Goal: Navigation & Orientation: Find specific page/section

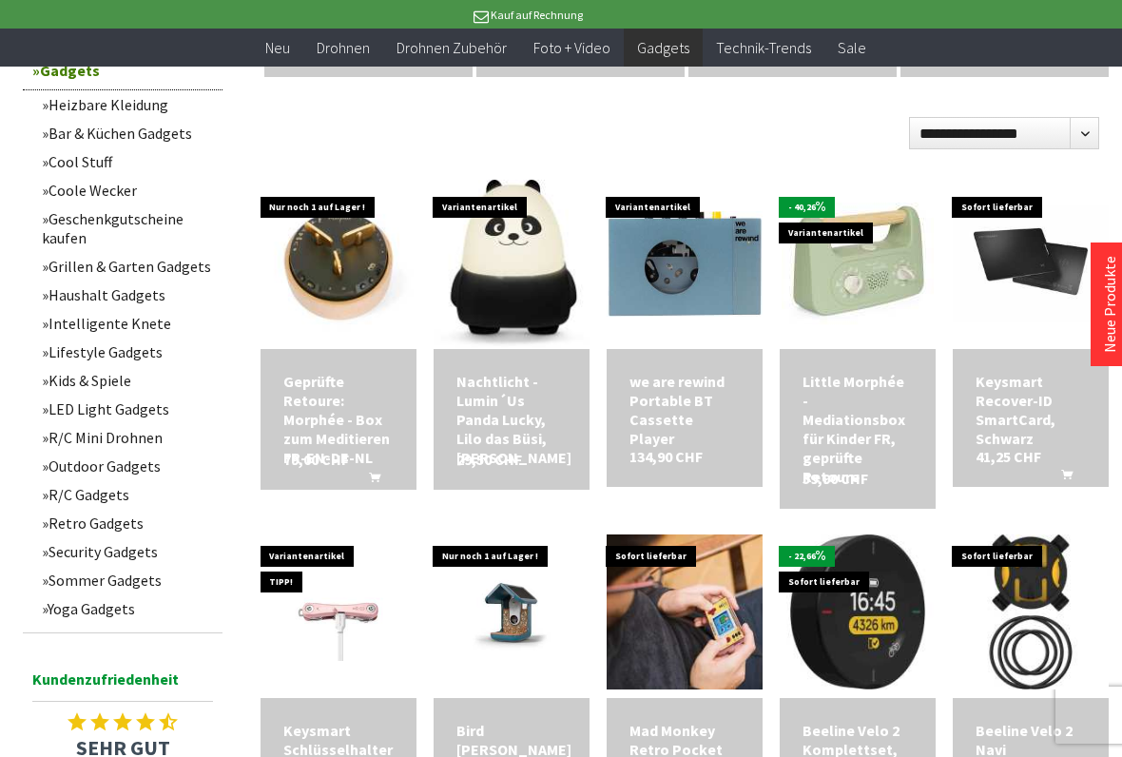
scroll to position [935, 0]
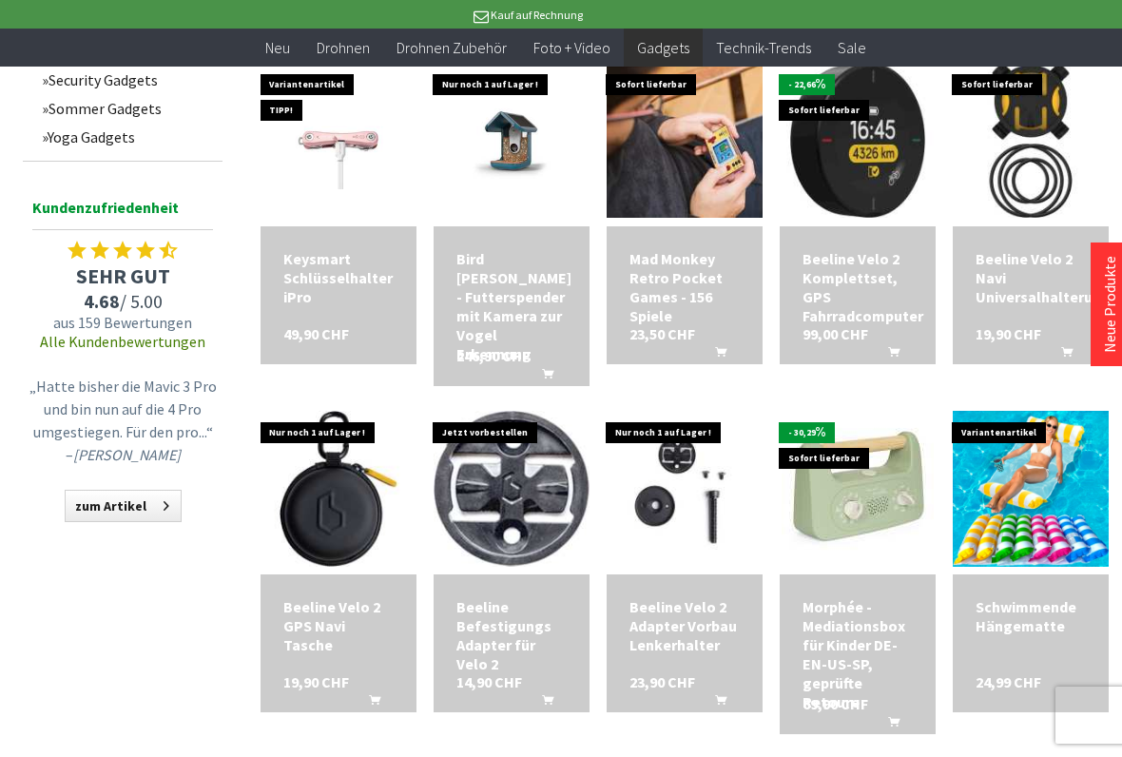
scroll to position [1407, 0]
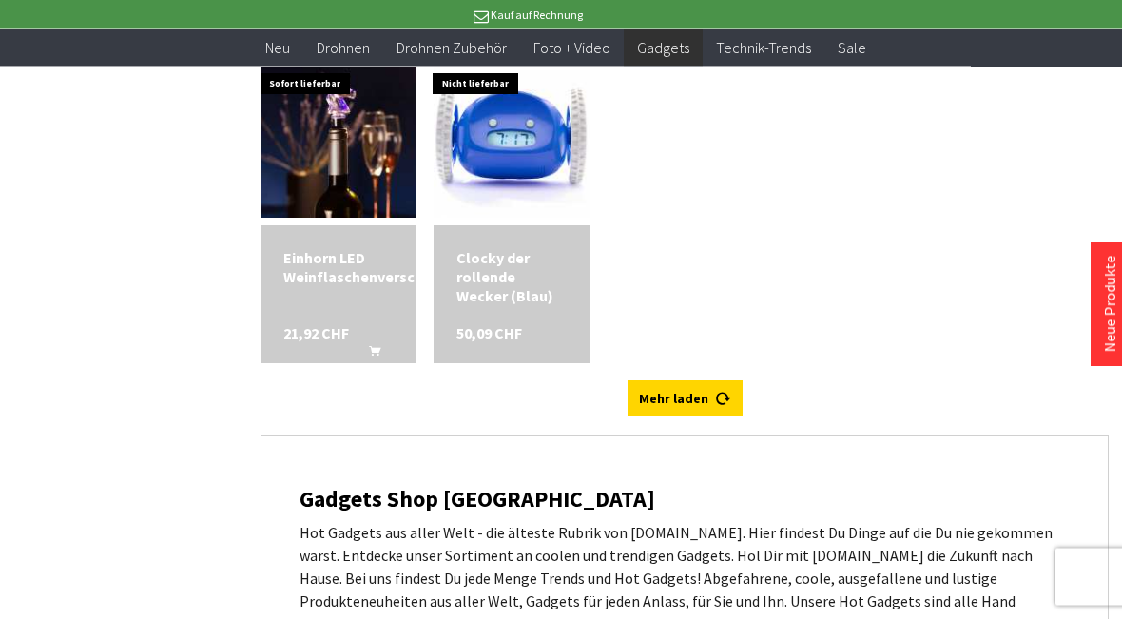
scroll to position [5671, 0]
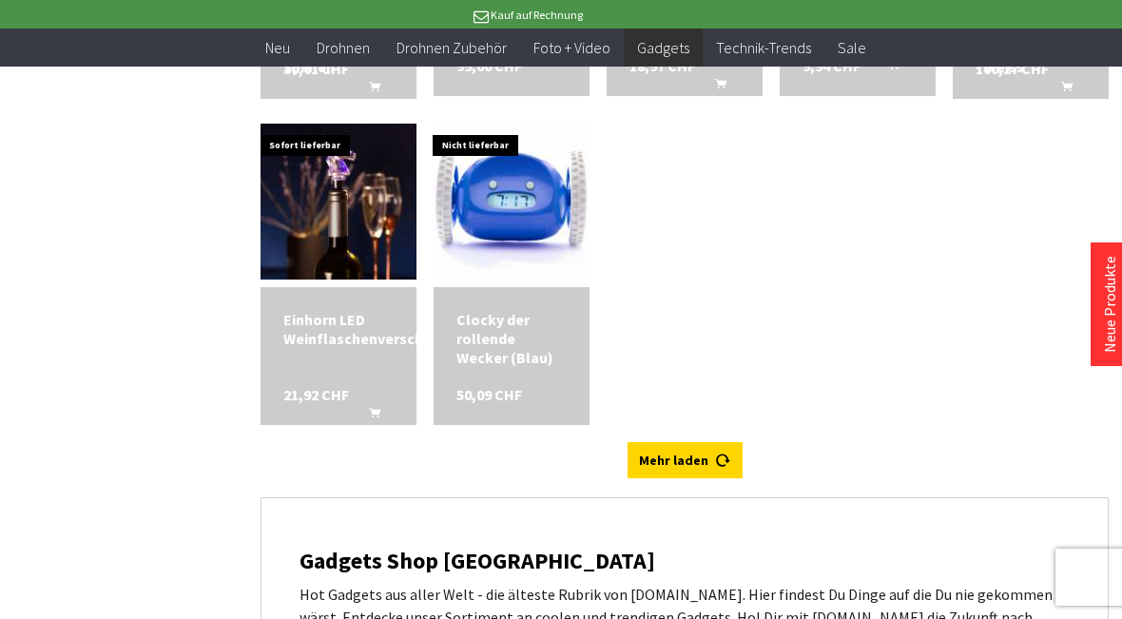
click at [685, 478] on link "Mehr laden" at bounding box center [685, 460] width 115 height 36
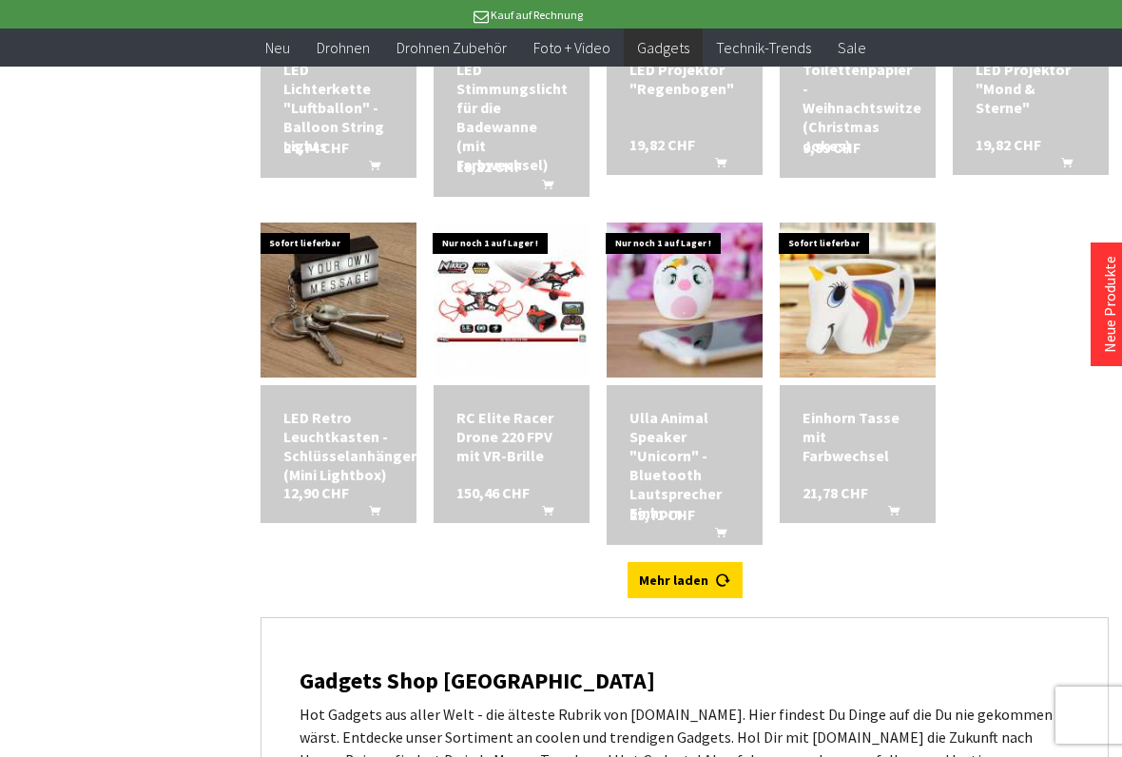
scroll to position [6244, 0]
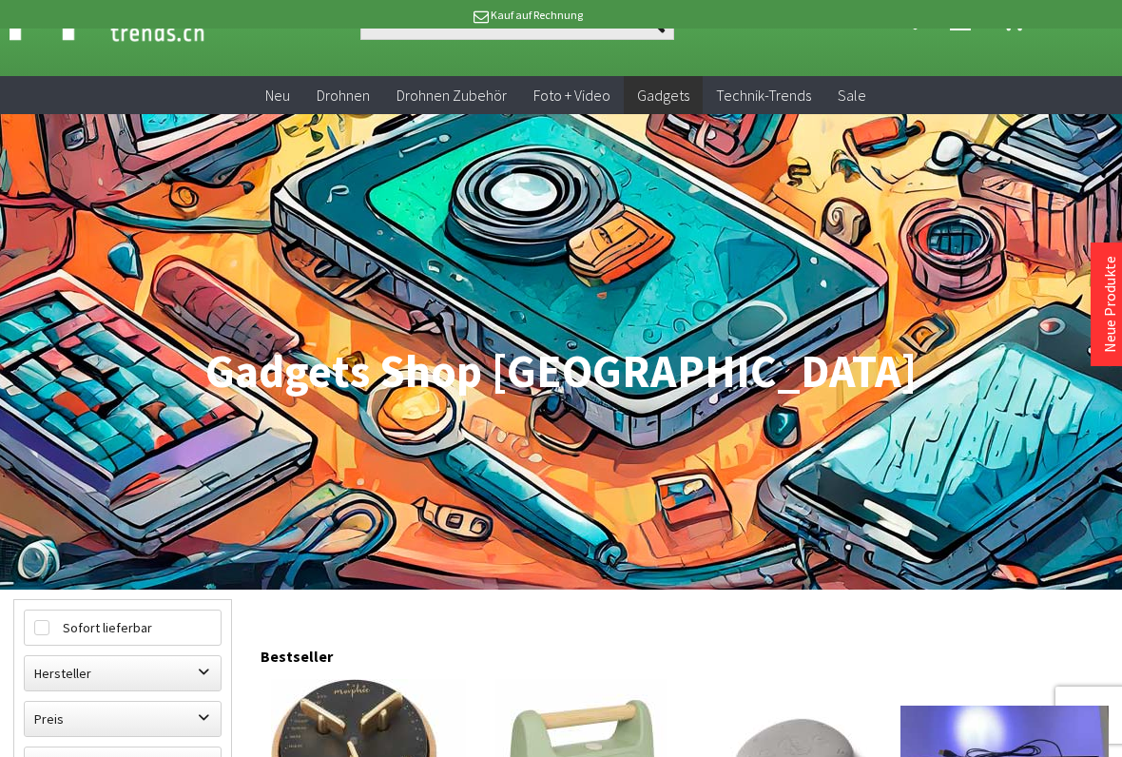
scroll to position [71, 0]
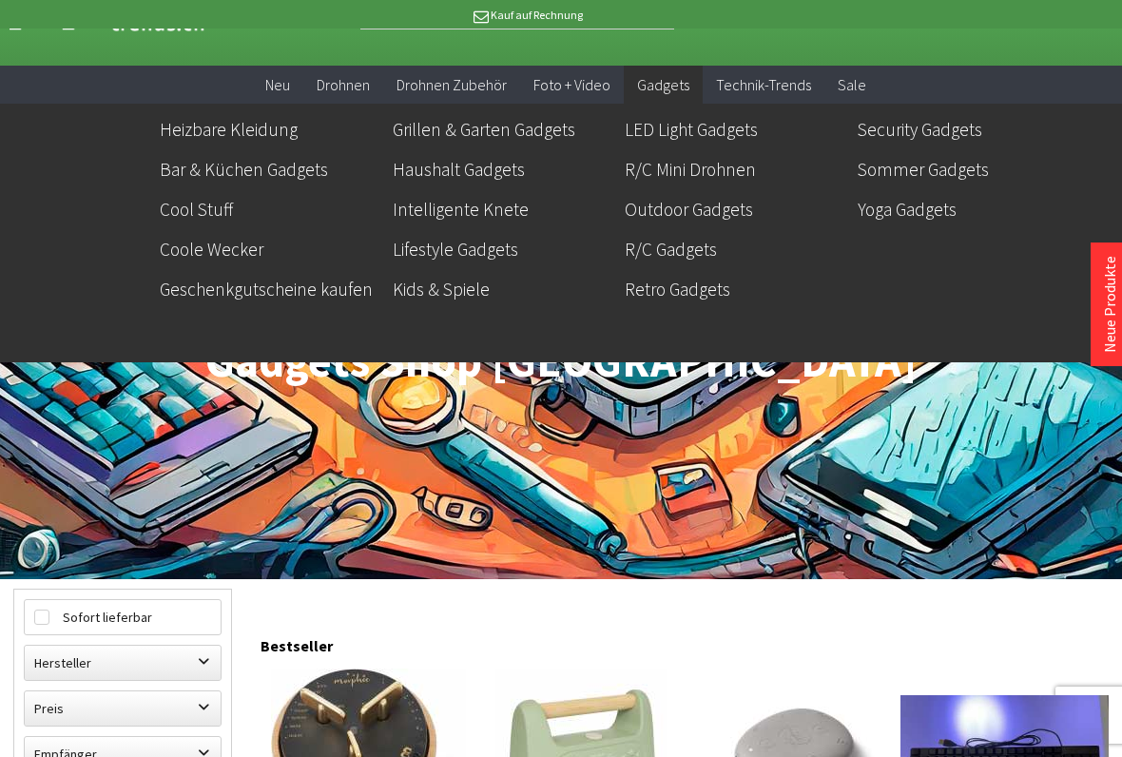
click at [224, 252] on link "Coole Wecker" at bounding box center [269, 249] width 218 height 32
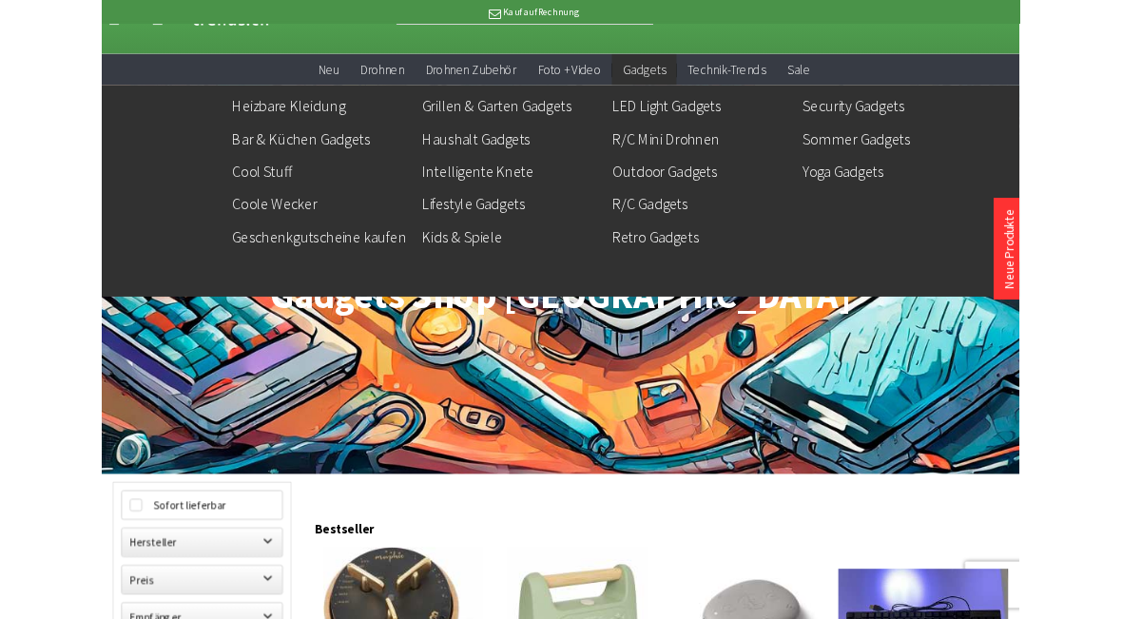
scroll to position [132, 0]
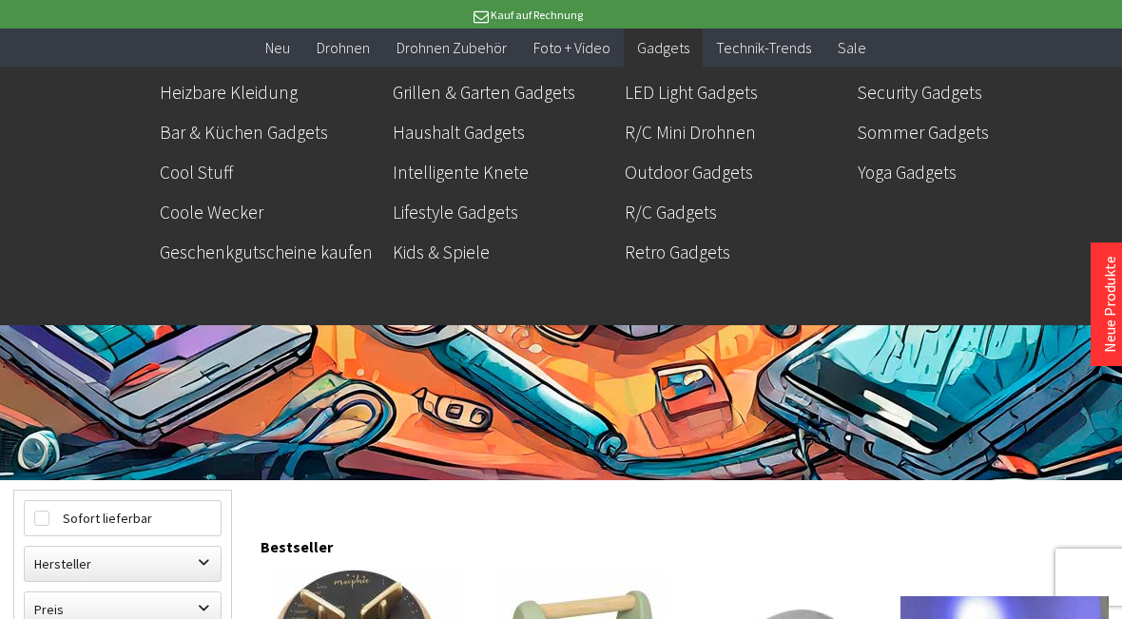
click at [493, 142] on link "Haushalt Gadgets" at bounding box center [502, 132] width 218 height 32
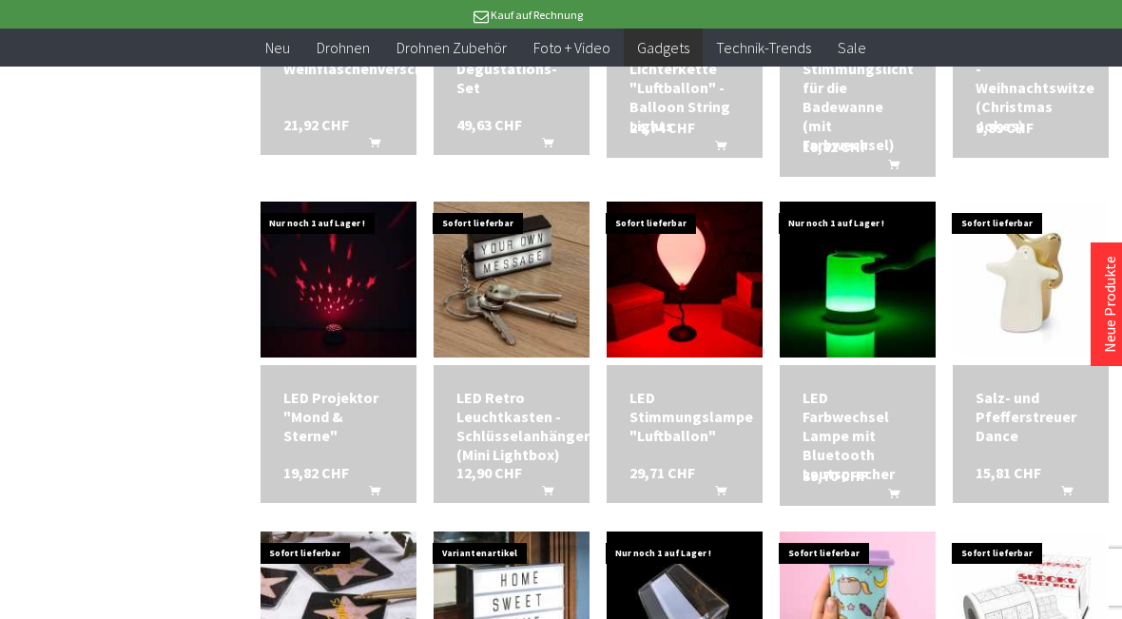
scroll to position [2217, 0]
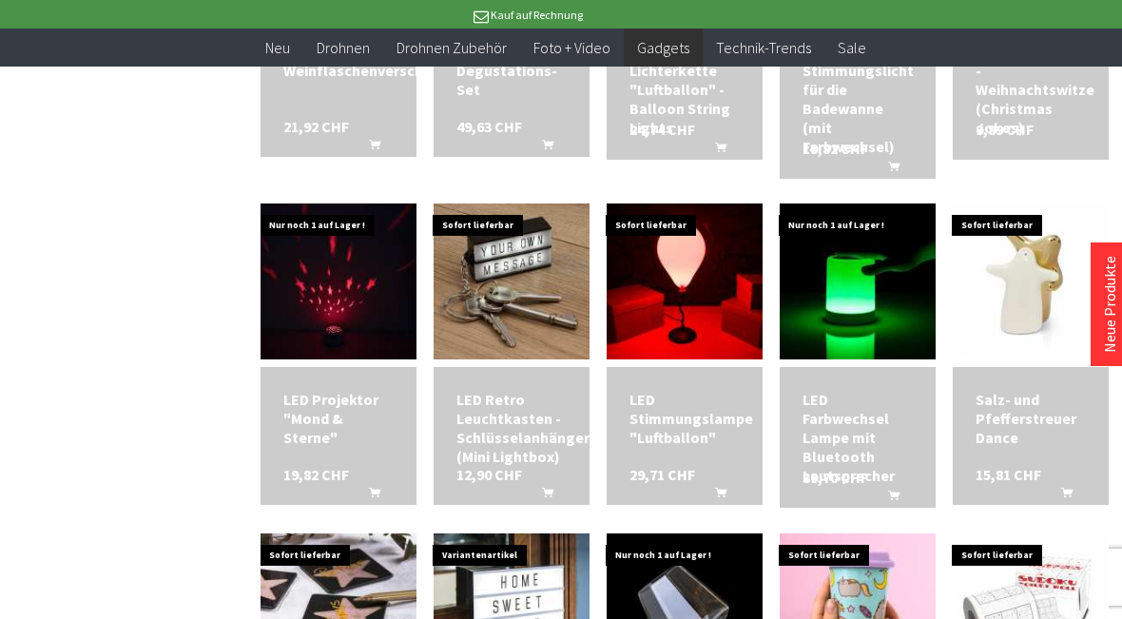
scroll to position [2390, 0]
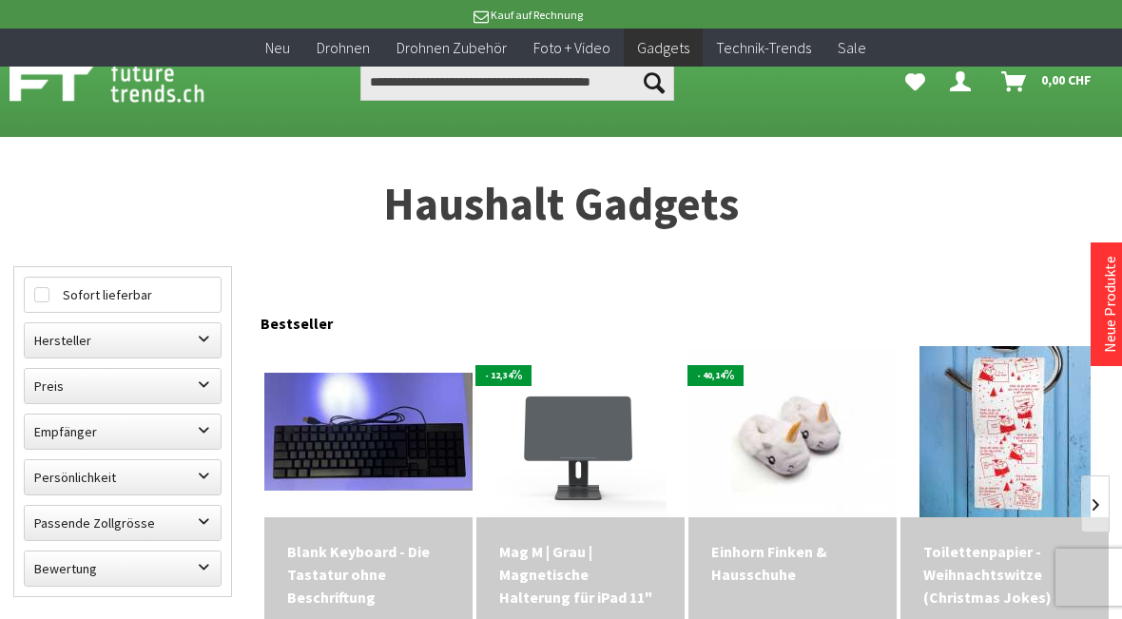
scroll to position [741, 0]
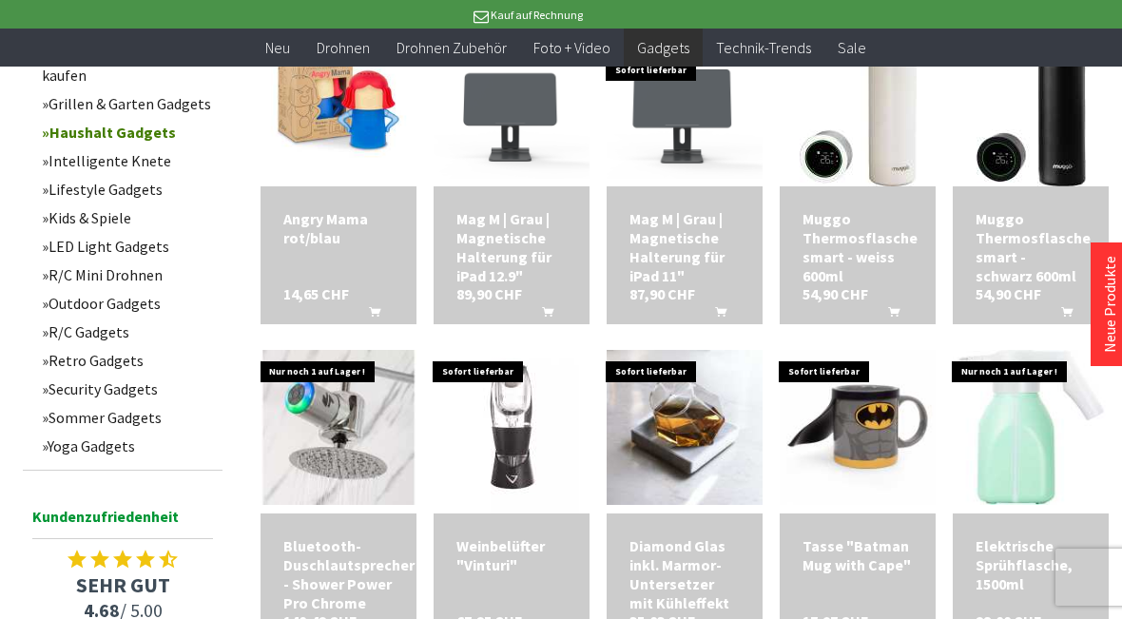
click at [115, 318] on link "Outdoor Gadgets" at bounding box center [127, 303] width 190 height 29
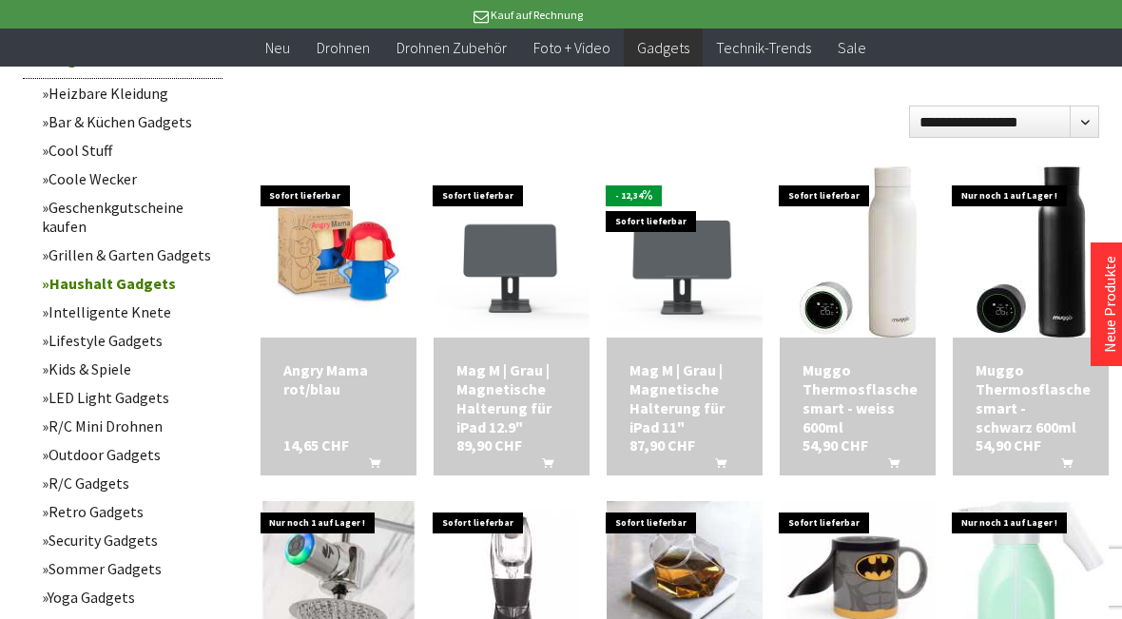
scroll to position [588, 0]
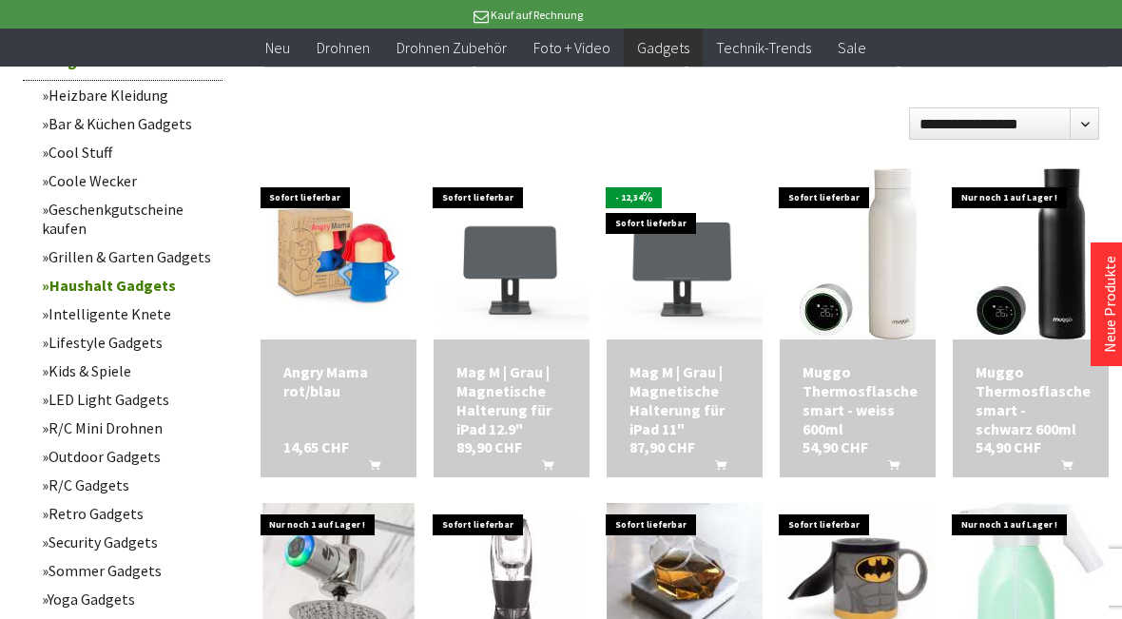
click at [133, 349] on link "Lifestyle Gadgets" at bounding box center [127, 342] width 190 height 29
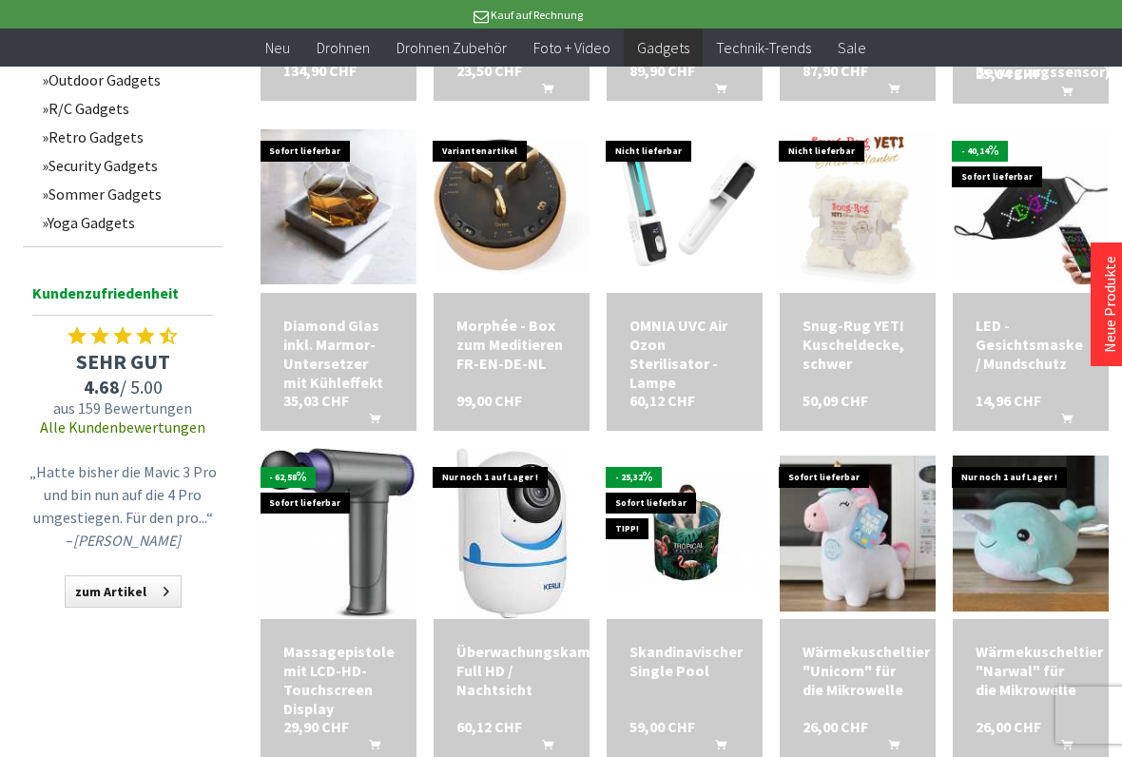
scroll to position [1321, 0]
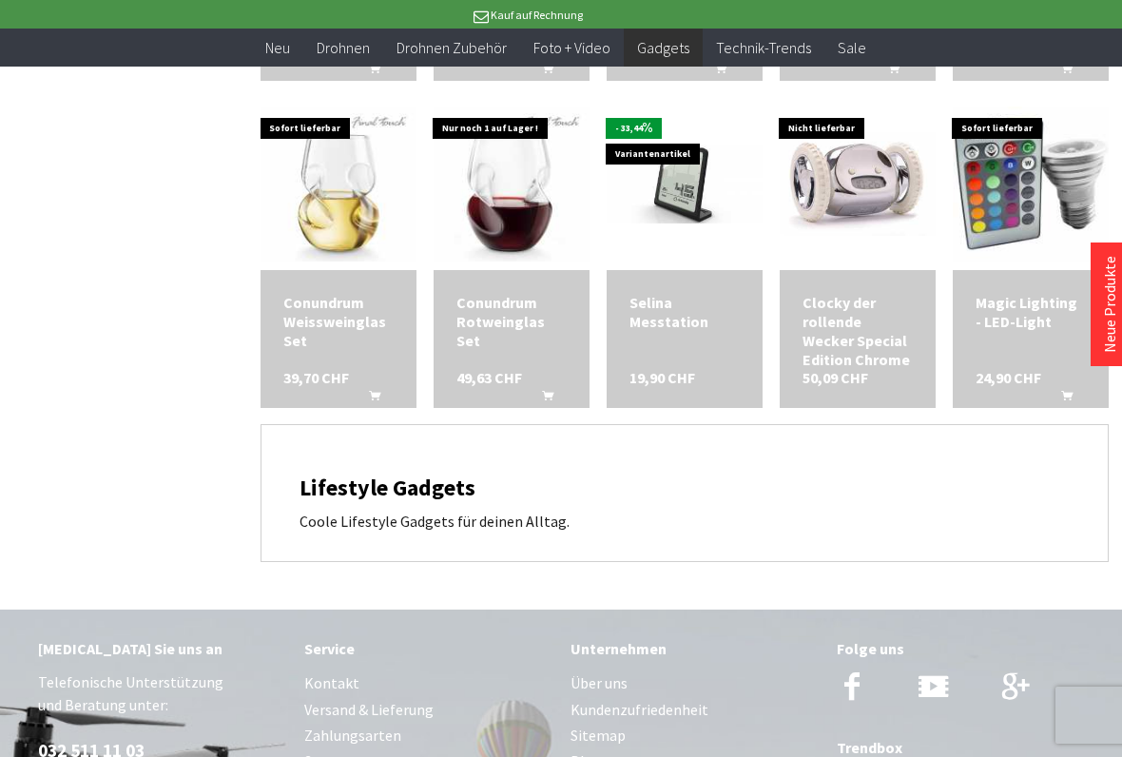
scroll to position [2980, 0]
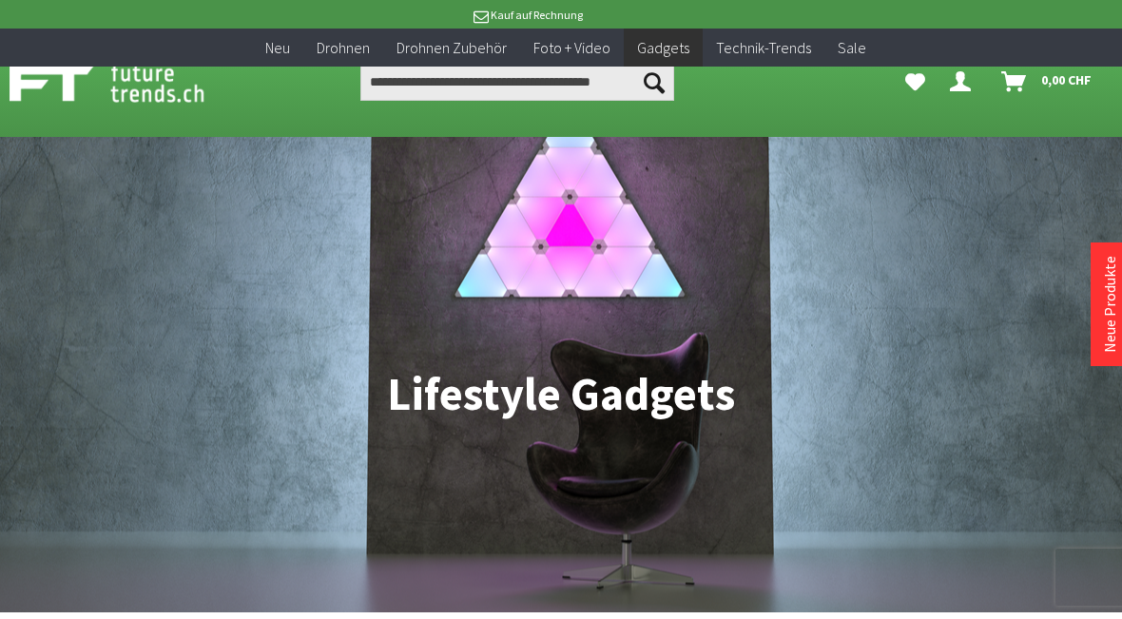
scroll to position [1070, 0]
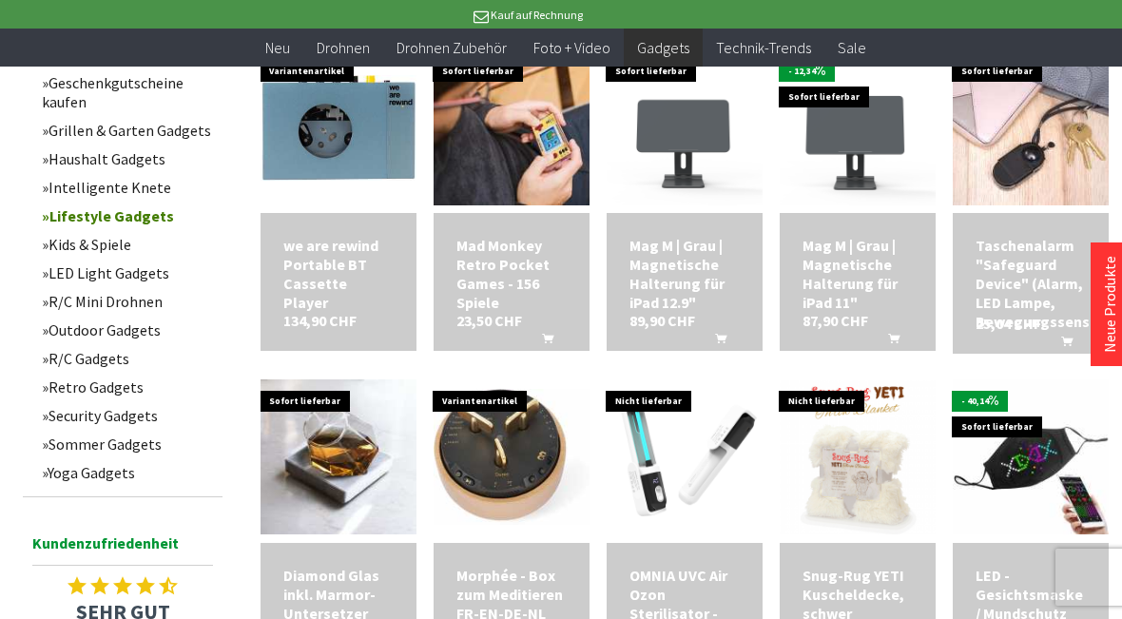
click at [140, 201] on link "Intelligente Knete" at bounding box center [127, 187] width 190 height 29
click at [136, 283] on link "LED Light Gadgets" at bounding box center [127, 273] width 190 height 29
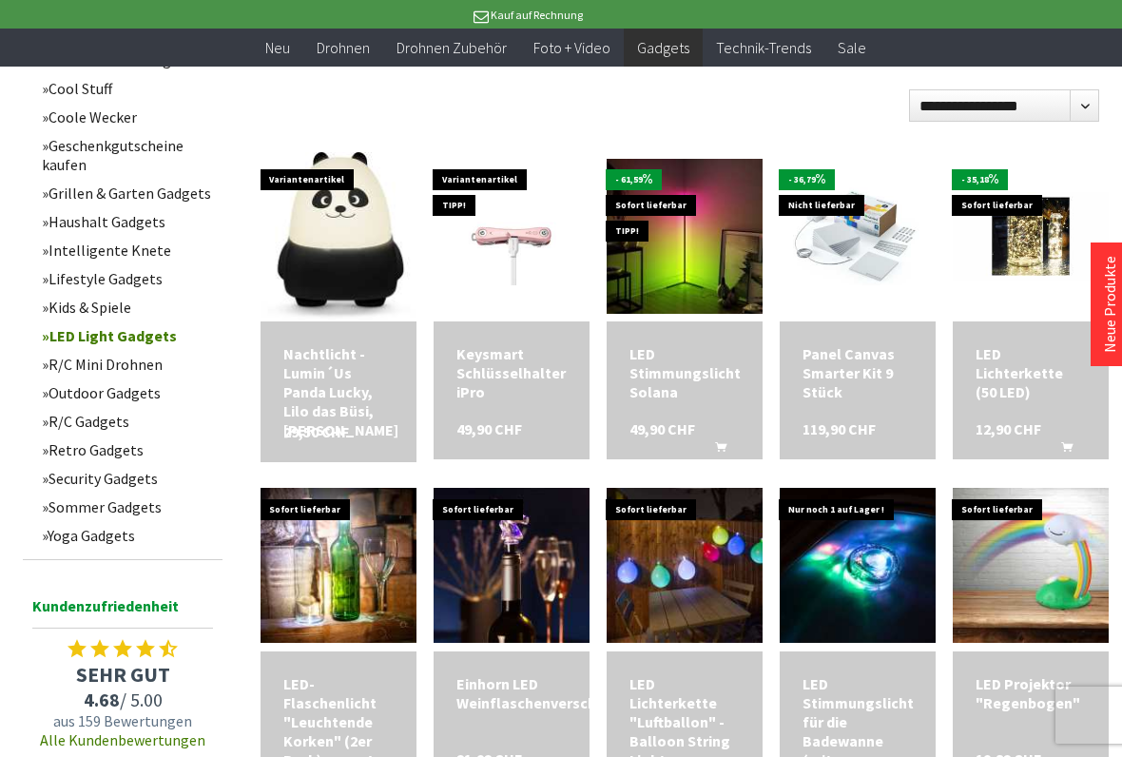
scroll to position [607, 0]
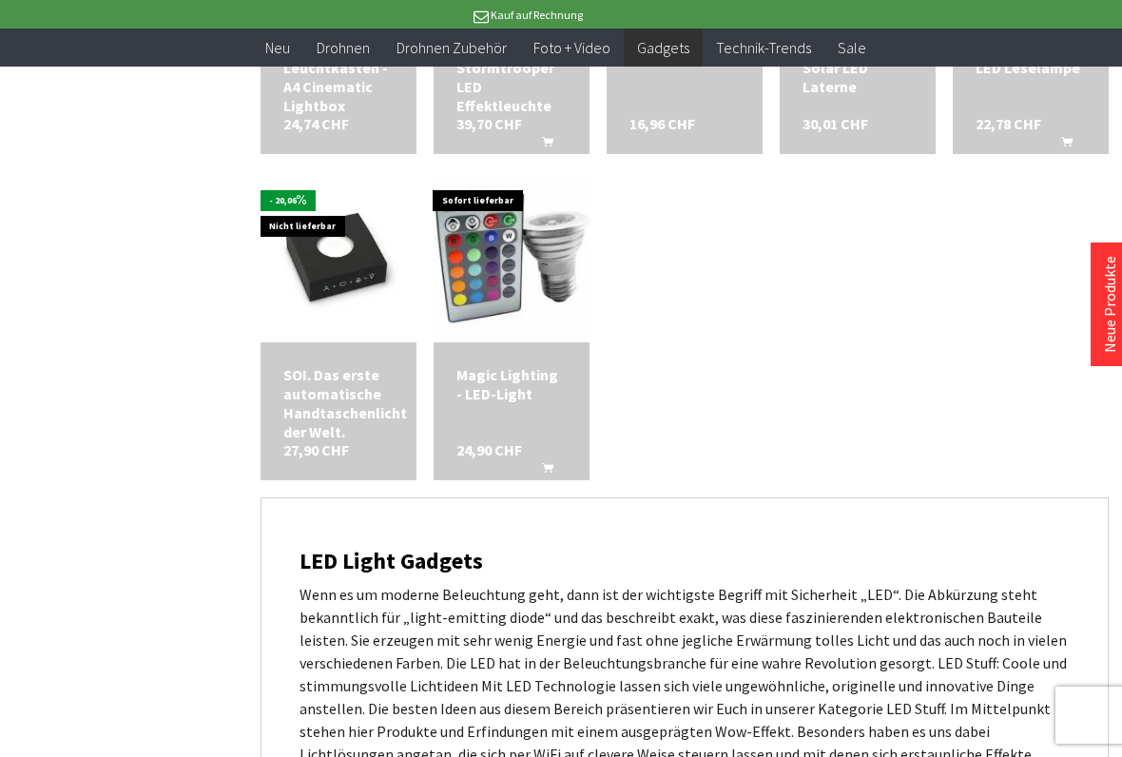
scroll to position [1920, 0]
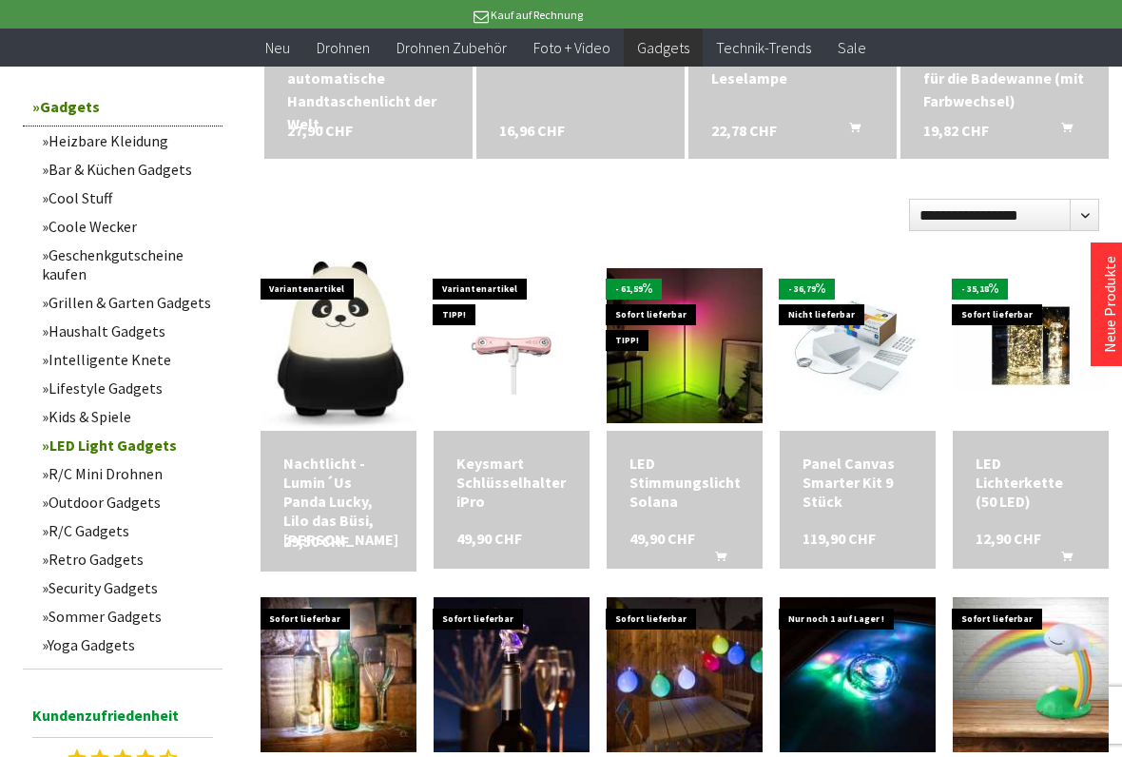
scroll to position [497, 0]
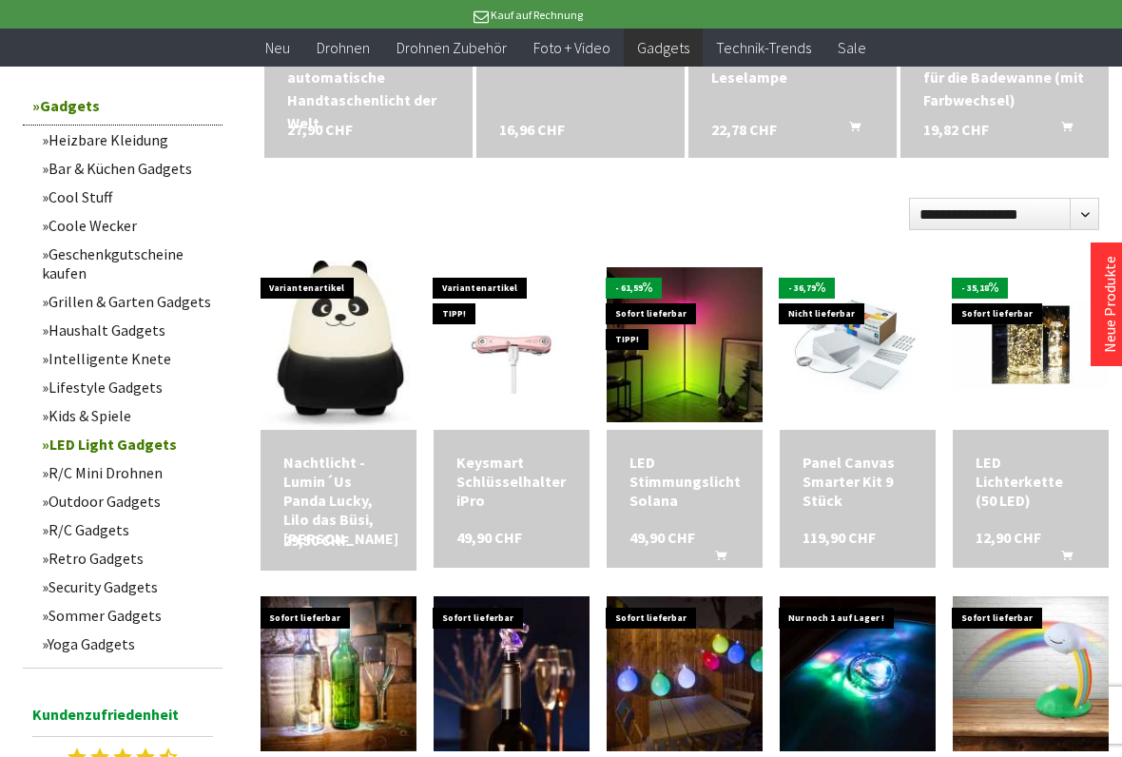
click at [95, 542] on link "R/C Gadgets" at bounding box center [127, 530] width 190 height 29
